Goal: Transaction & Acquisition: Book appointment/travel/reservation

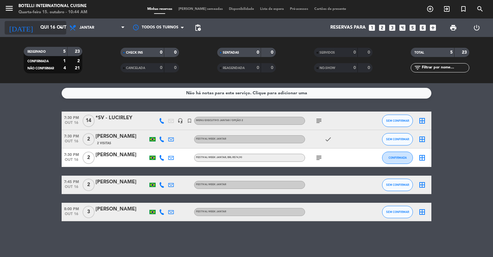
click at [55, 27] on input "Qui 16 out" at bounding box center [66, 28] width 59 height 12
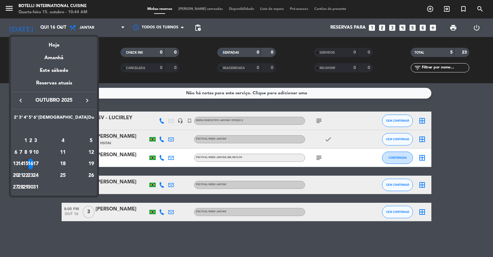
click at [28, 161] on div "15" at bounding box center [25, 164] width 5 height 10
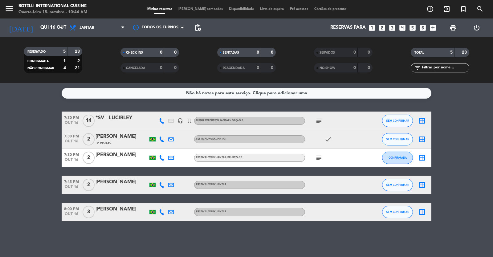
type input "Qua 15 out"
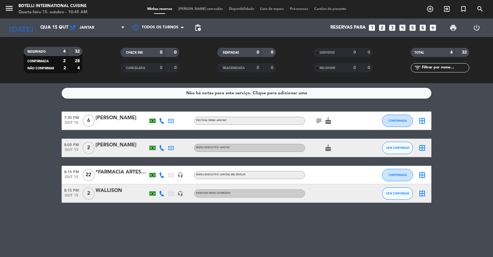
click at [318, 27] on icon "looks_6" at bounding box center [423, 28] width 8 height 8
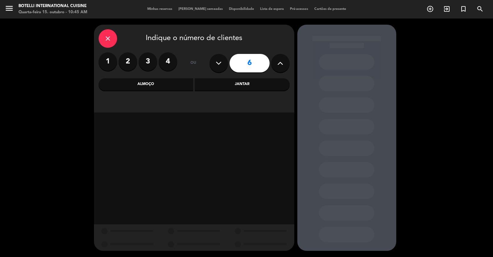
click at [238, 84] on div "Jantar" at bounding box center [242, 84] width 95 height 12
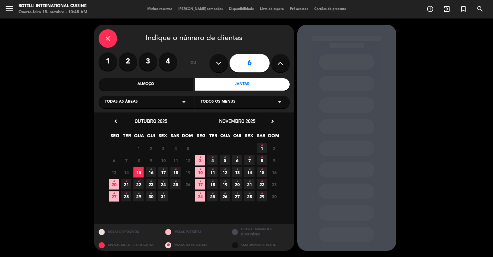
click at [136, 171] on span "15" at bounding box center [138, 172] width 10 height 10
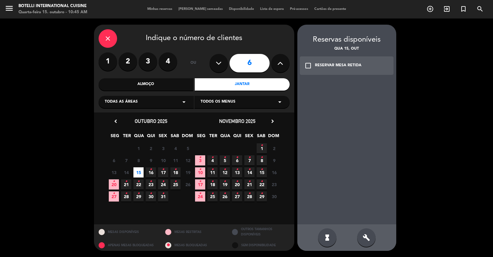
click at [310, 61] on div "check_box_outline_blank RESERVAR MESA RETIDA" at bounding box center [347, 65] width 94 height 18
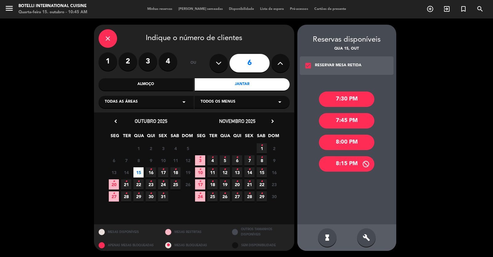
drag, startPoint x: 344, startPoint y: 163, endPoint x: 326, endPoint y: 155, distance: 19.4
click at [318, 163] on div "8:15 PM" at bounding box center [346, 163] width 55 height 15
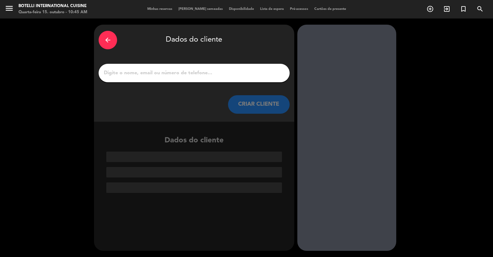
click at [169, 72] on input "1" at bounding box center [194, 73] width 182 height 9
type input "f"
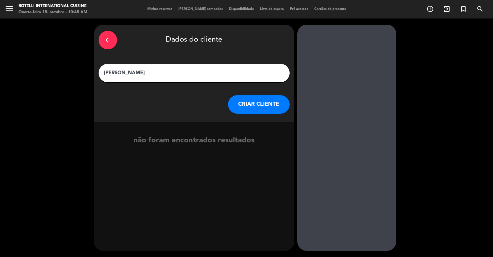
type input "[PERSON_NAME]"
click at [264, 104] on button "CRIAR CLIENTE" at bounding box center [259, 104] width 62 height 18
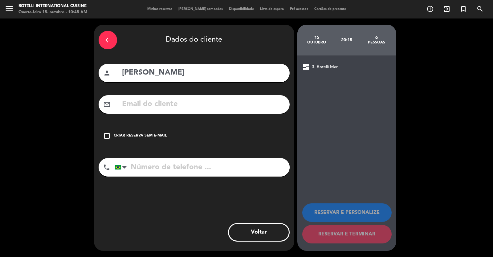
click at [113, 134] on div "check_box_outline_blank Criar reserva sem e-mail" at bounding box center [194, 136] width 191 height 18
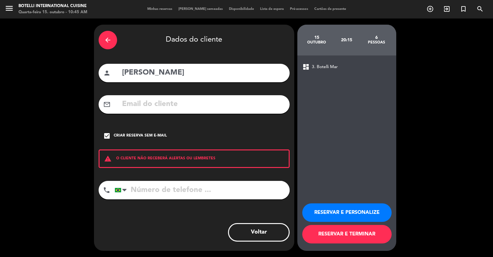
click at [151, 192] on input "tel" at bounding box center [202, 190] width 175 height 18
type input "64996275669"
click at [318, 233] on button "RESERVAR E TERMINAR" at bounding box center [346, 234] width 89 height 18
